Goal: Task Accomplishment & Management: Use online tool/utility

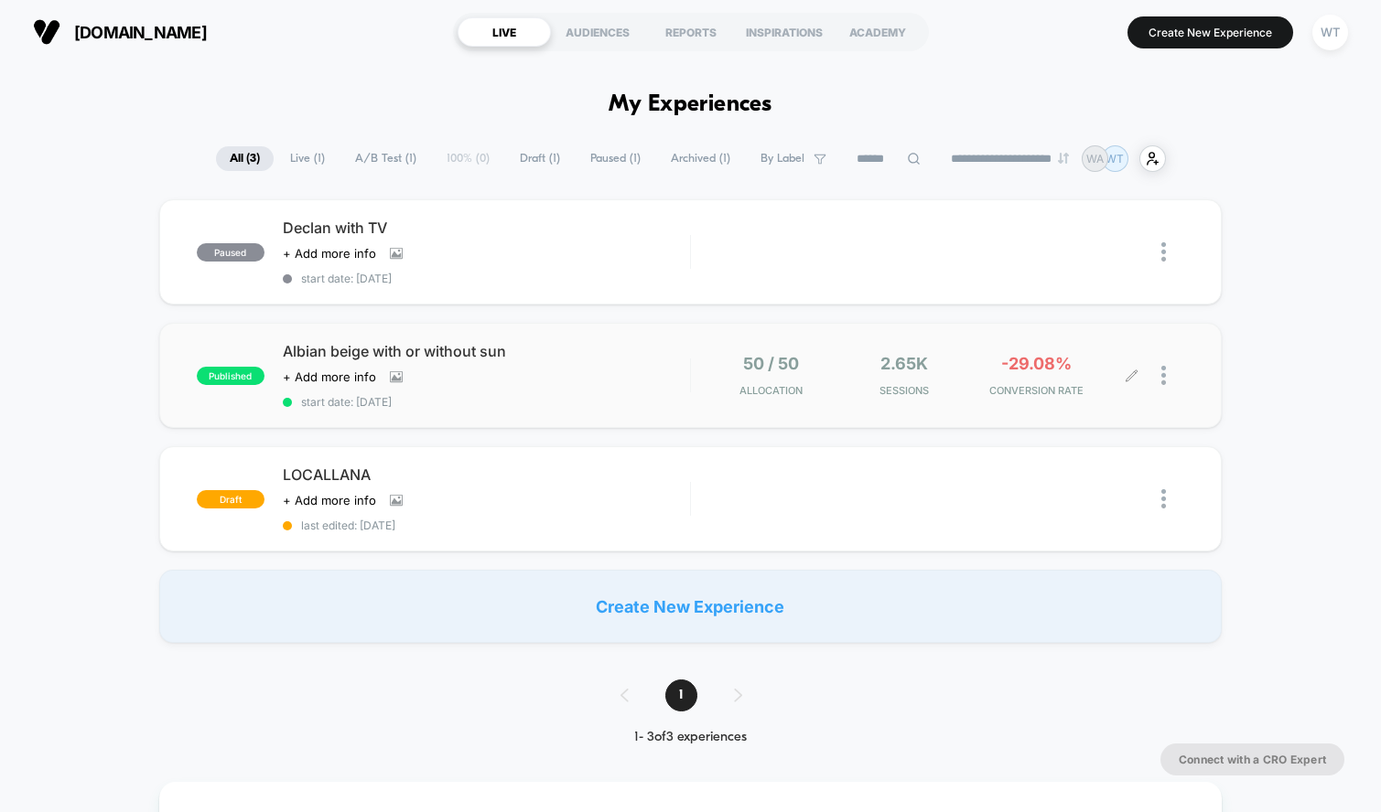
click at [707, 385] on div "50 / 50 Allocation 2.65k Sessions -29.08% CONVERSION RATE" at bounding box center [937, 375] width 493 height 43
click at [941, 373] on div "2.65k Sessions" at bounding box center [904, 375] width 124 height 43
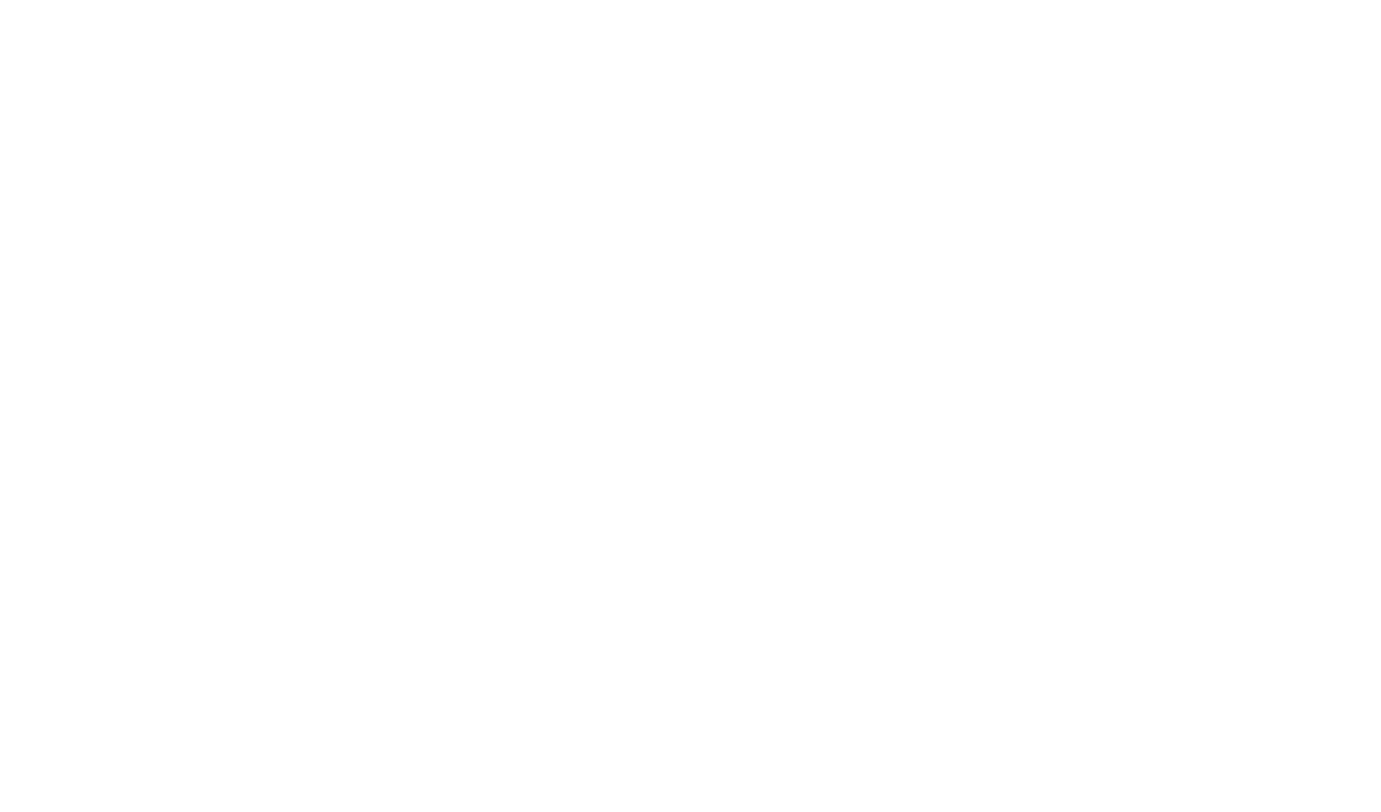
click at [941, 7] on html "Navigated to [DOMAIN_NAME] | No-code CRO for Shopify" at bounding box center [690, 3] width 1381 height 7
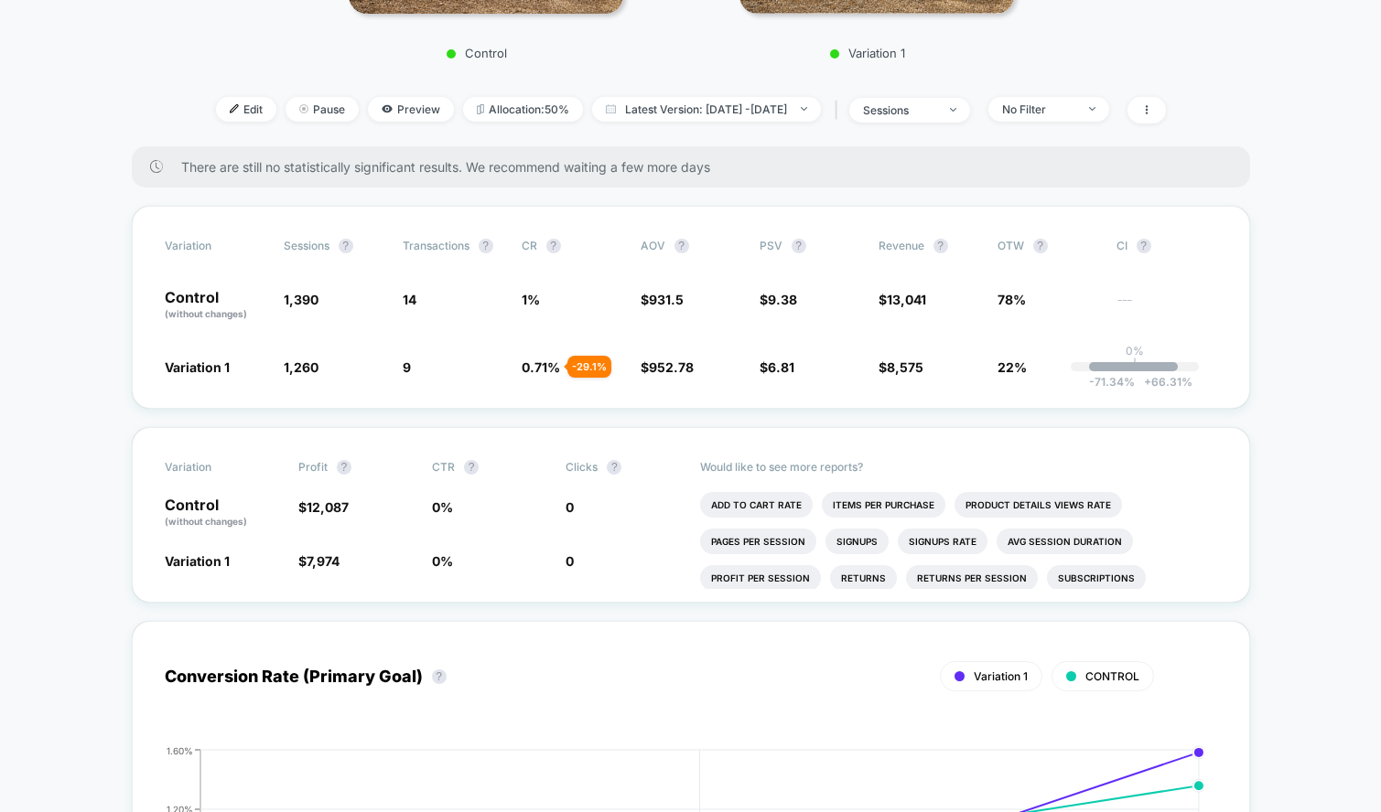
scroll to position [538, 0]
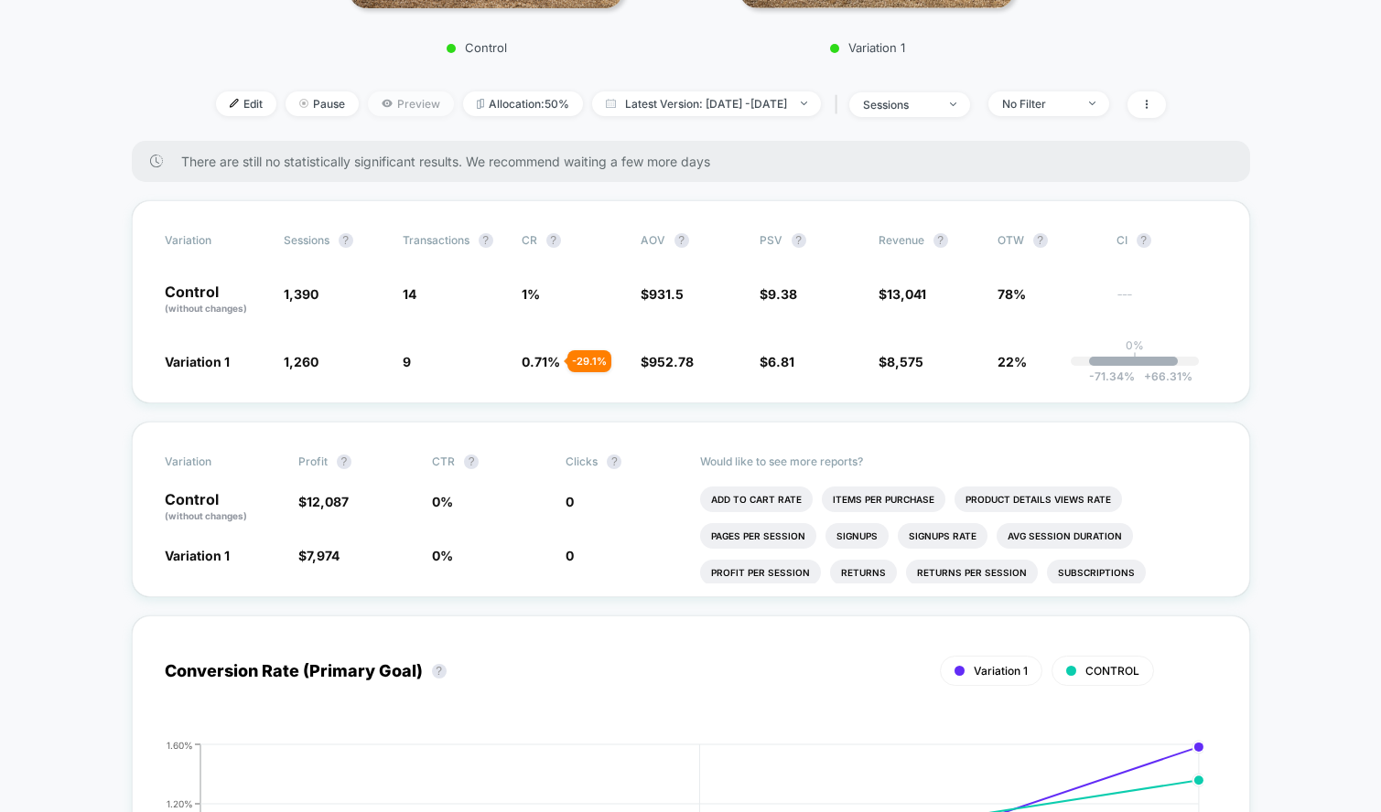
click at [403, 100] on span "Preview" at bounding box center [411, 103] width 86 height 25
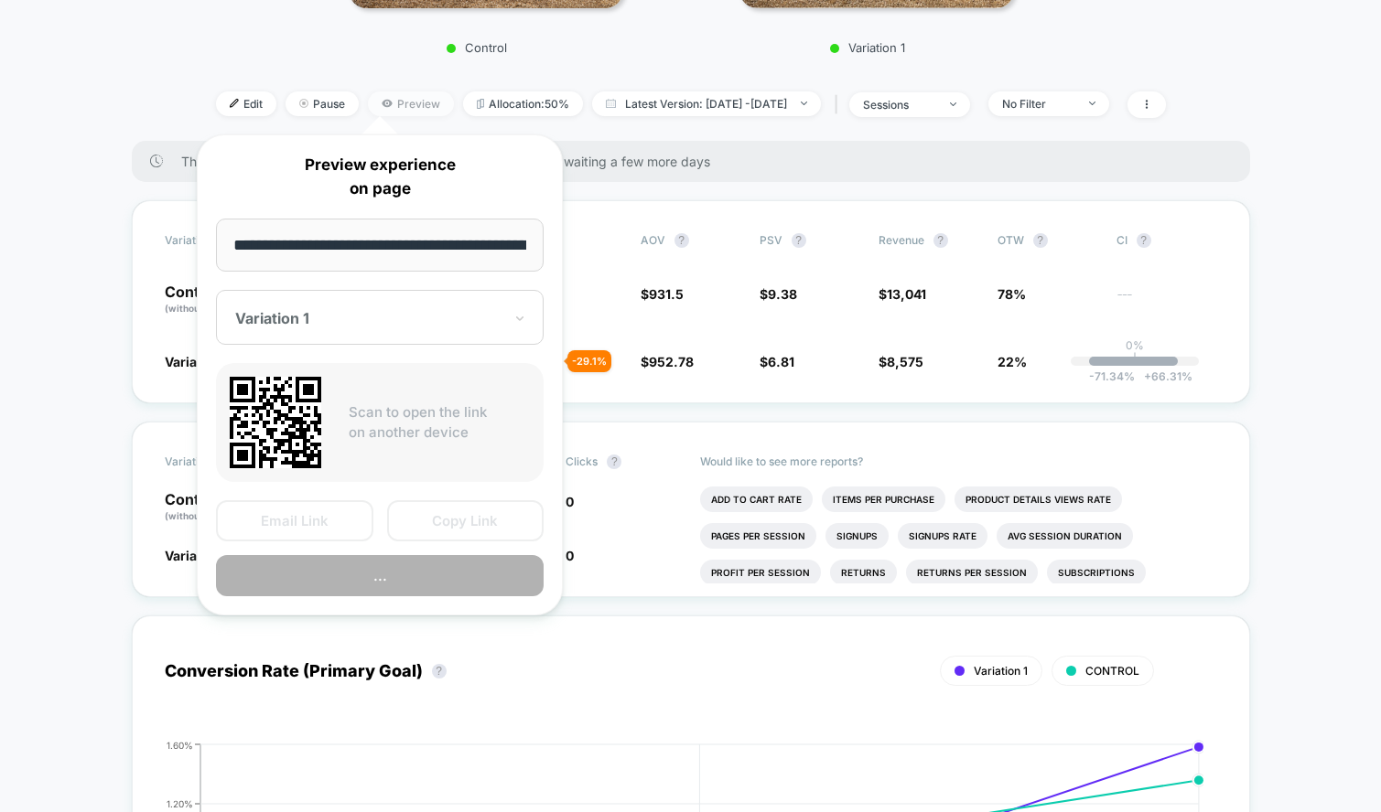
scroll to position [0, 139]
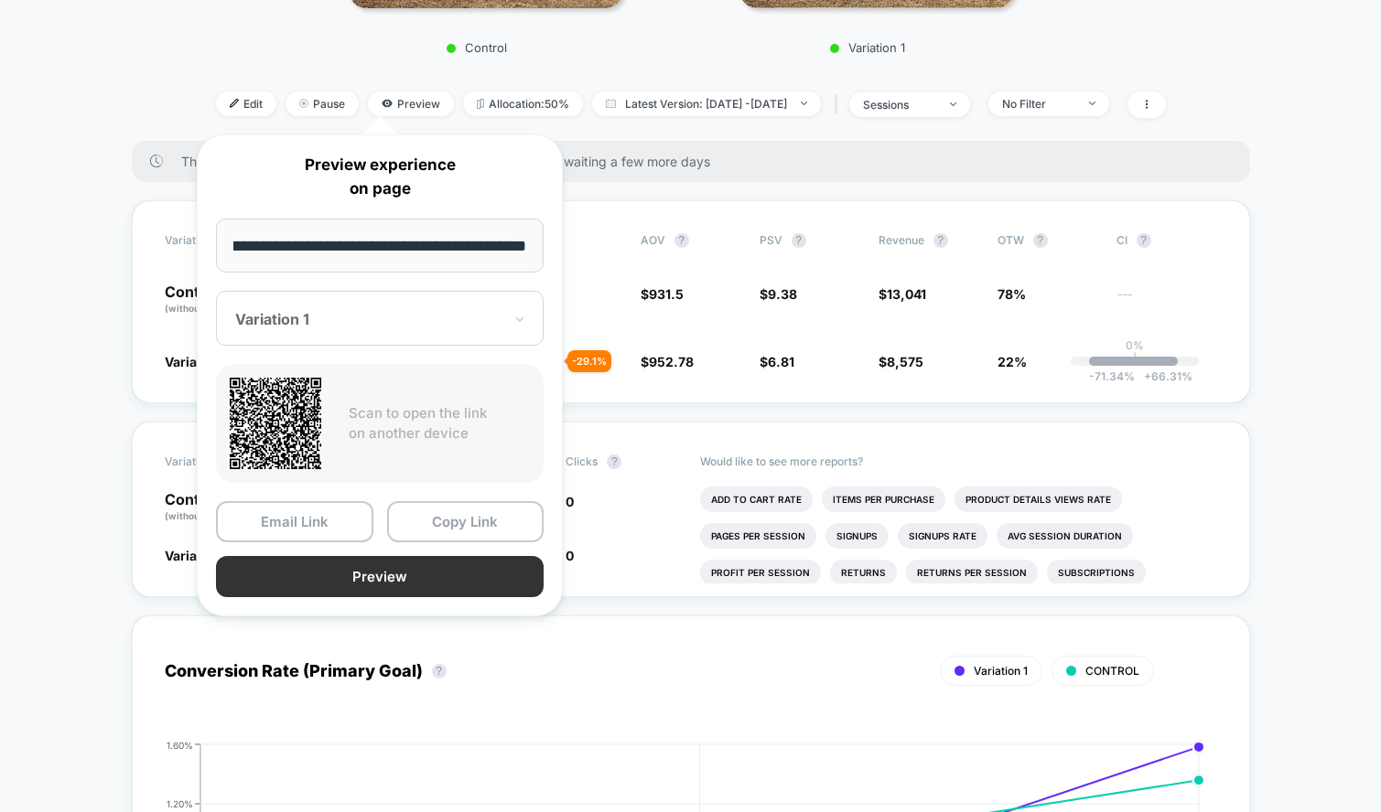
click at [390, 571] on button "Preview" at bounding box center [380, 576] width 328 height 41
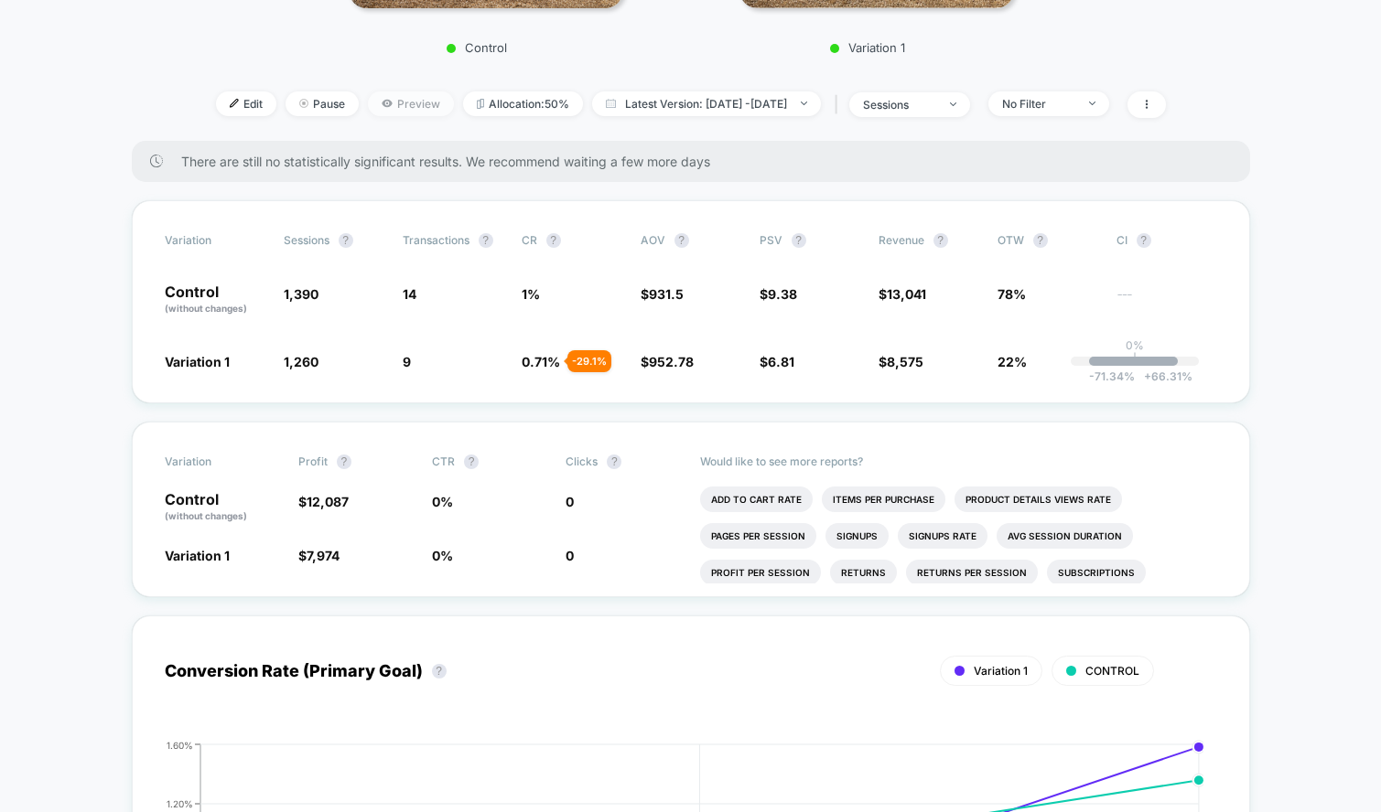
click at [368, 98] on span "Preview" at bounding box center [411, 103] width 86 height 25
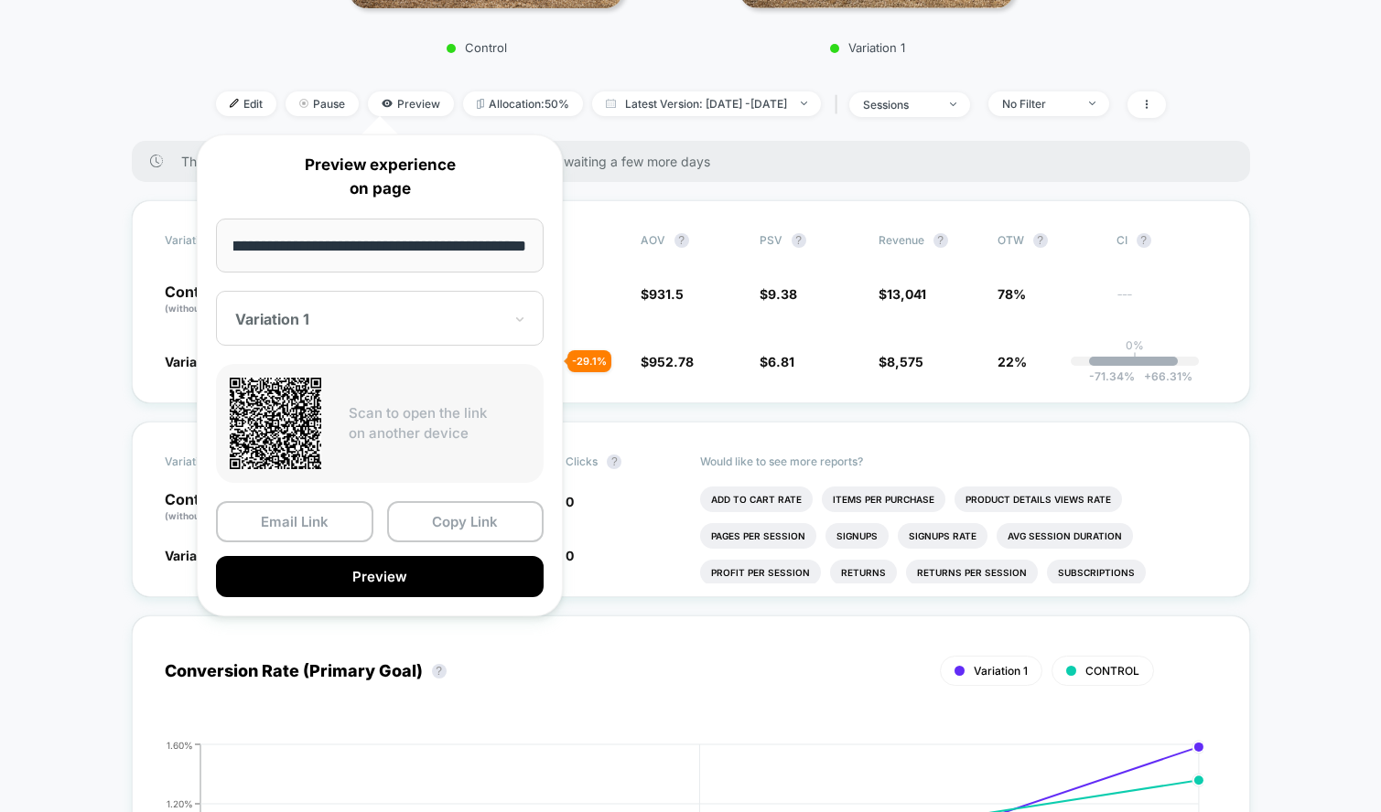
click at [379, 305] on div "Variation 1" at bounding box center [380, 318] width 328 height 55
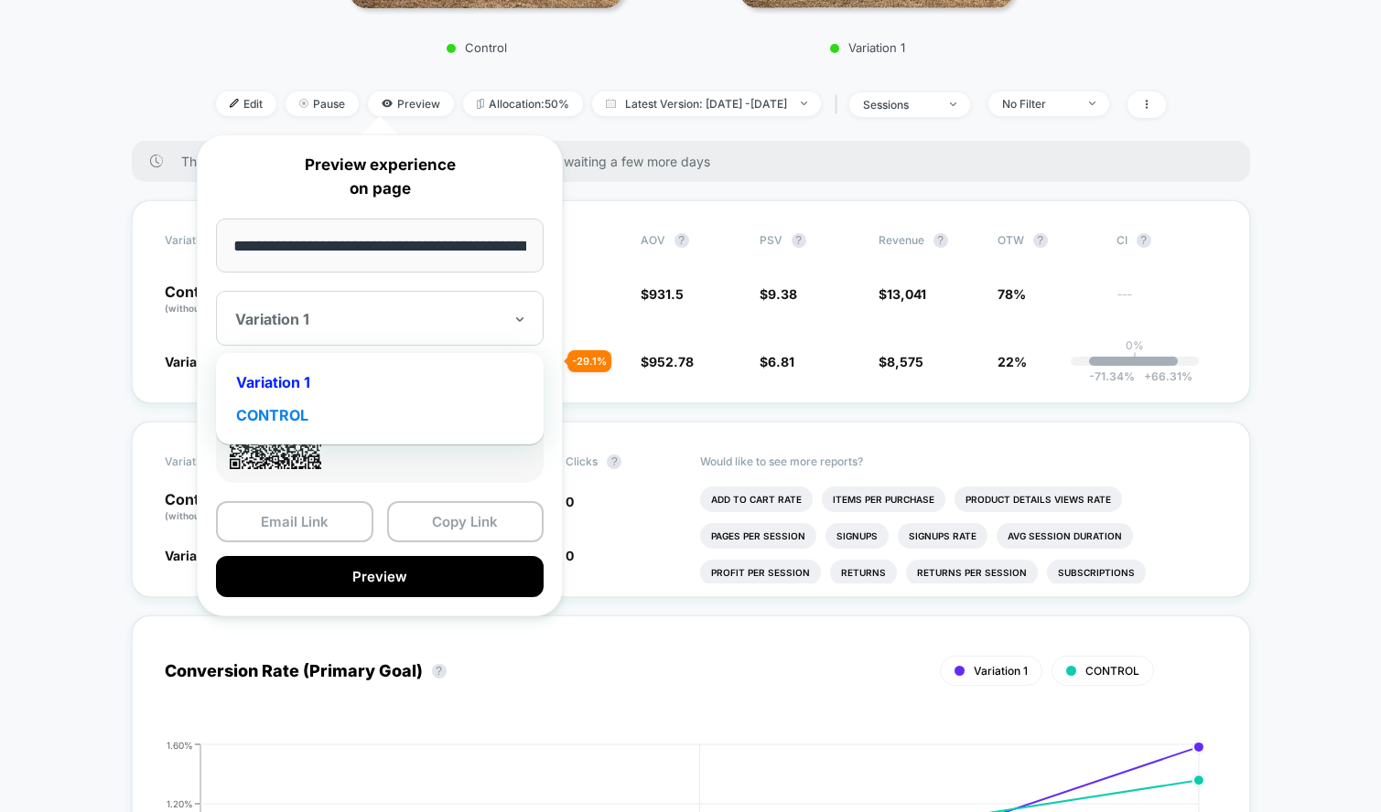
click at [350, 413] on div "CONTROL" at bounding box center [379, 415] width 309 height 33
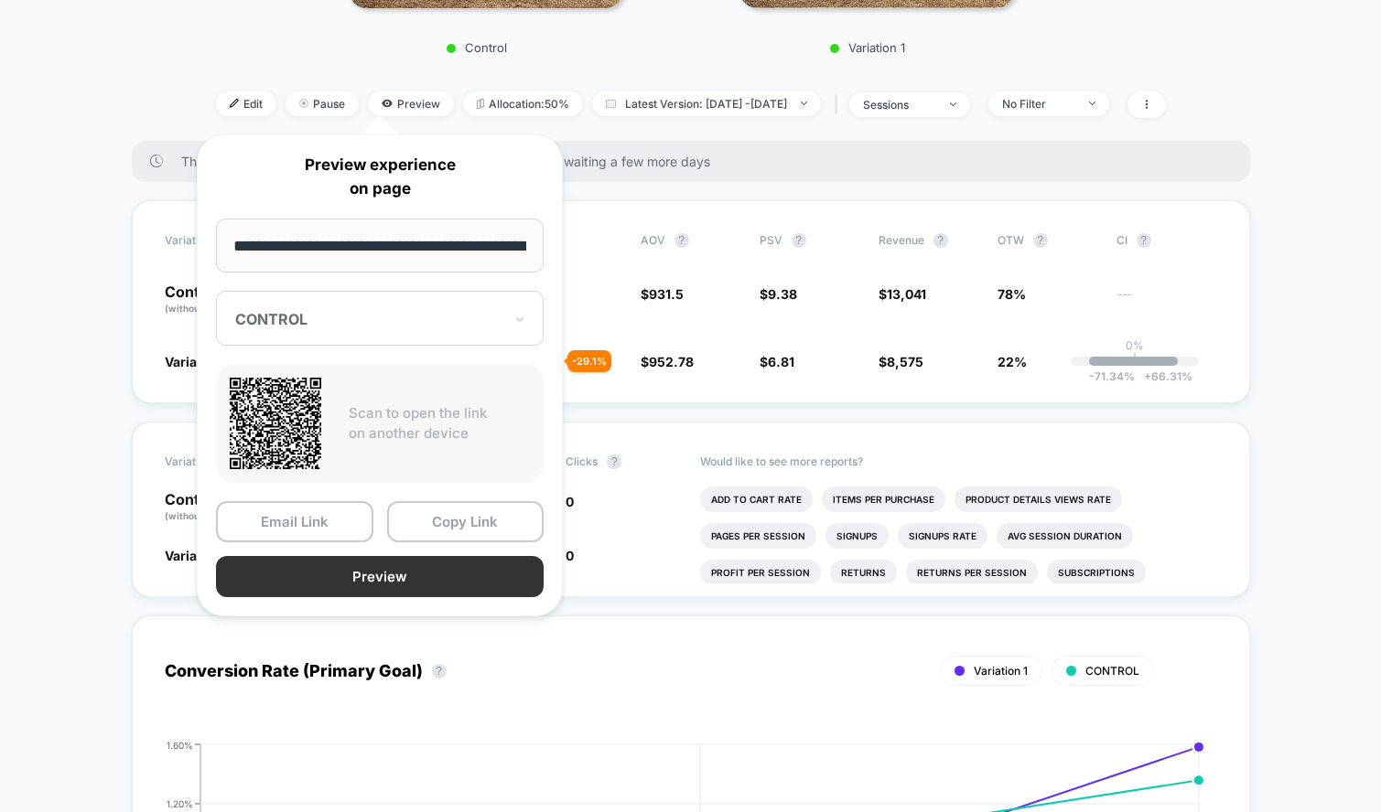
click at [382, 580] on button "Preview" at bounding box center [380, 576] width 328 height 41
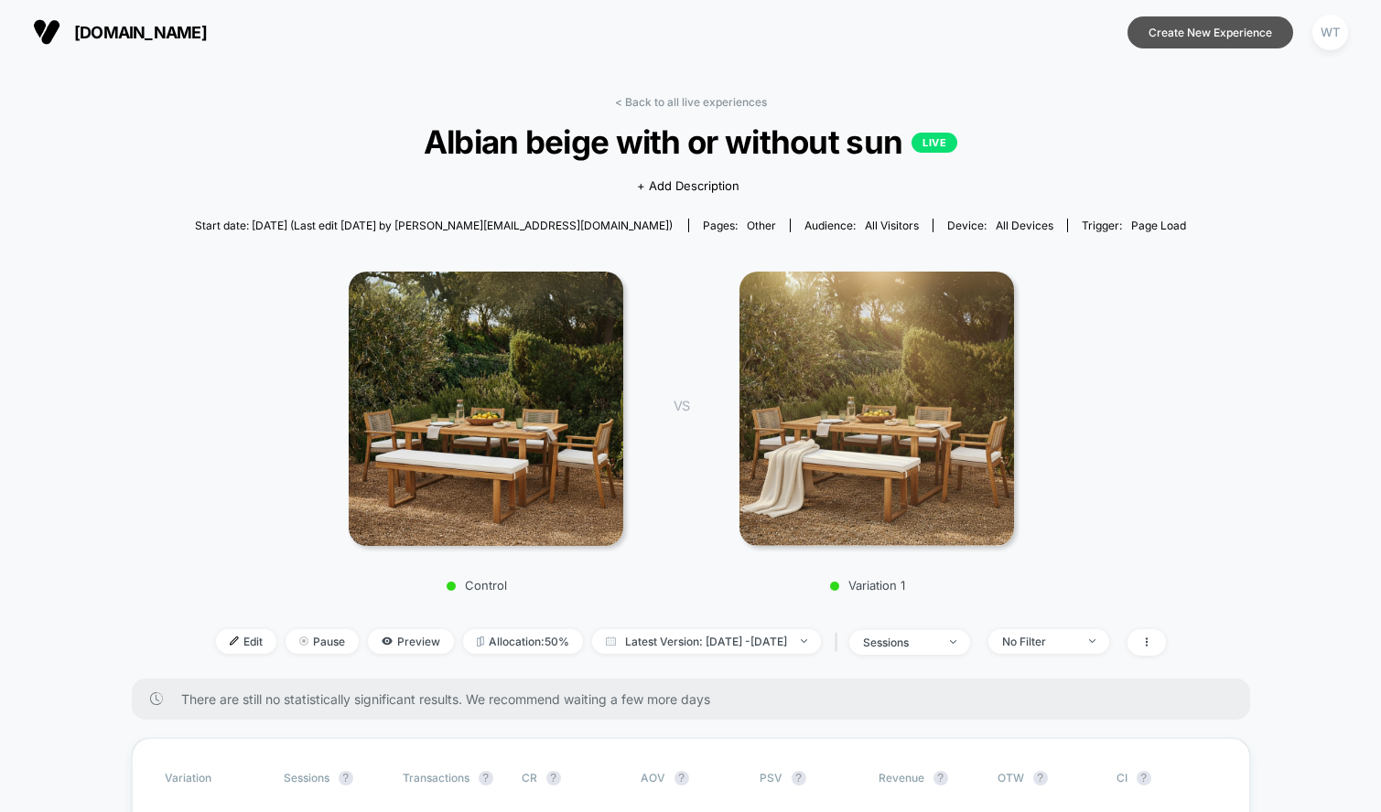
click at [1214, 33] on button "Create New Experience" at bounding box center [1210, 32] width 166 height 32
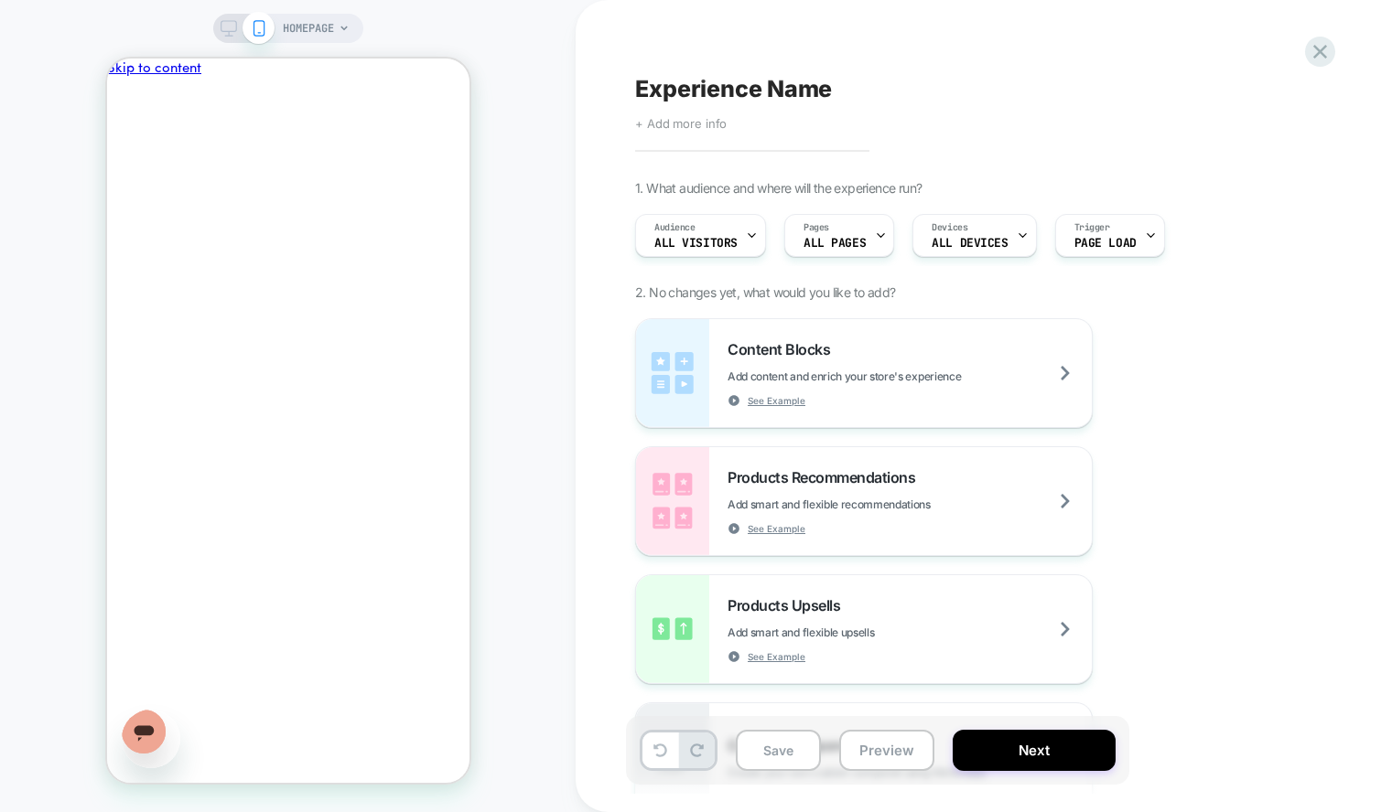
click at [683, 123] on span "+ Add more info" at bounding box center [680, 123] width 91 height 15
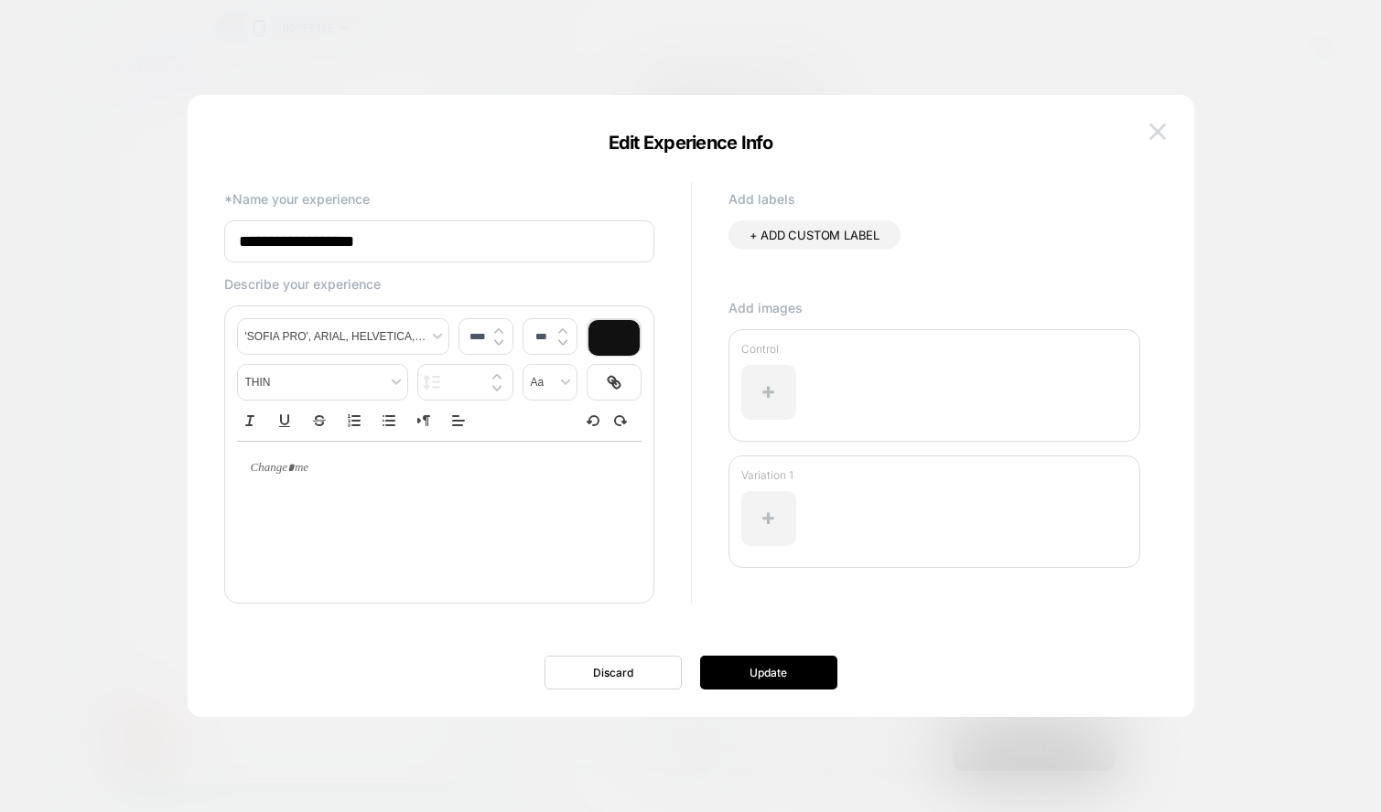
click at [1162, 132] on img at bounding box center [1157, 132] width 16 height 16
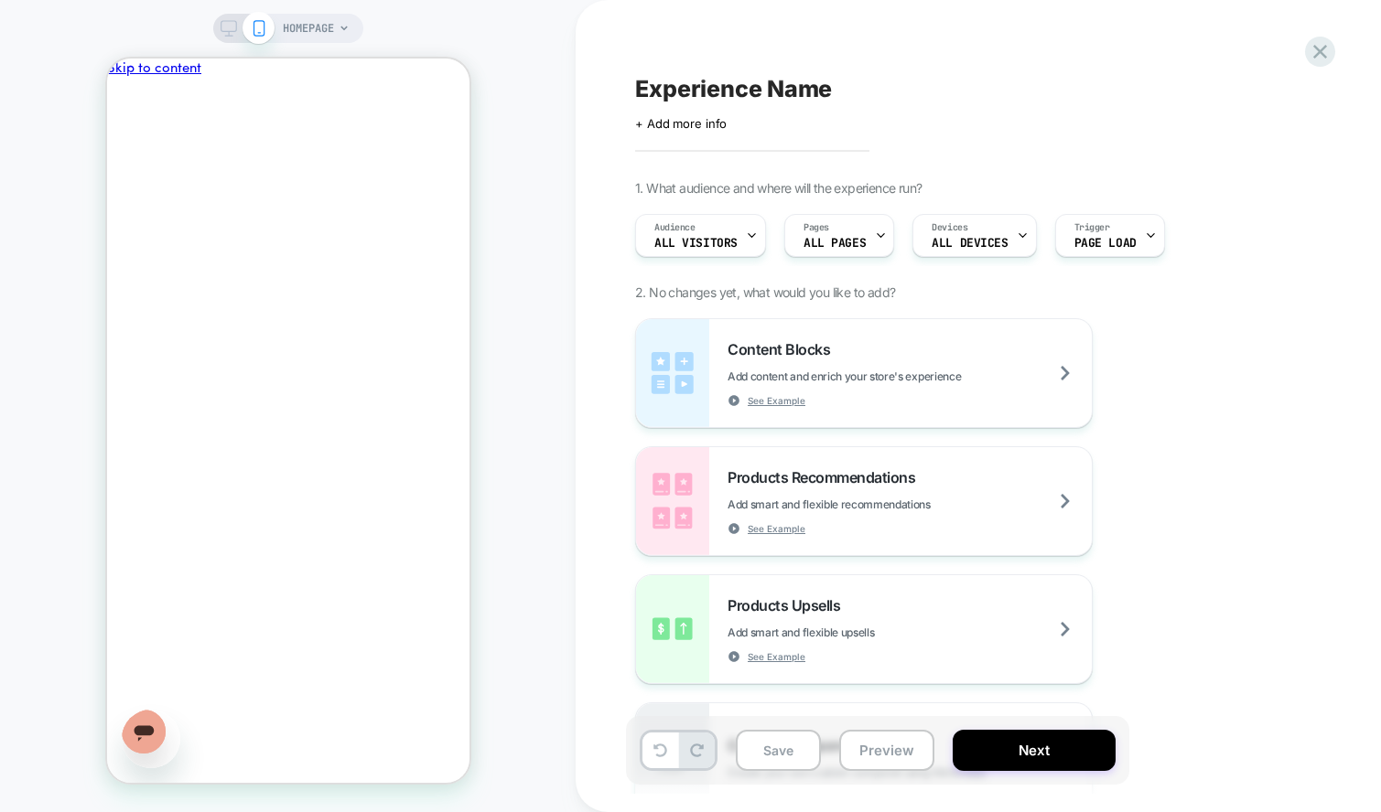
click at [531, 339] on div "HOMEPAGE" at bounding box center [287, 406] width 575 height 776
